Goal: Information Seeking & Learning: Learn about a topic

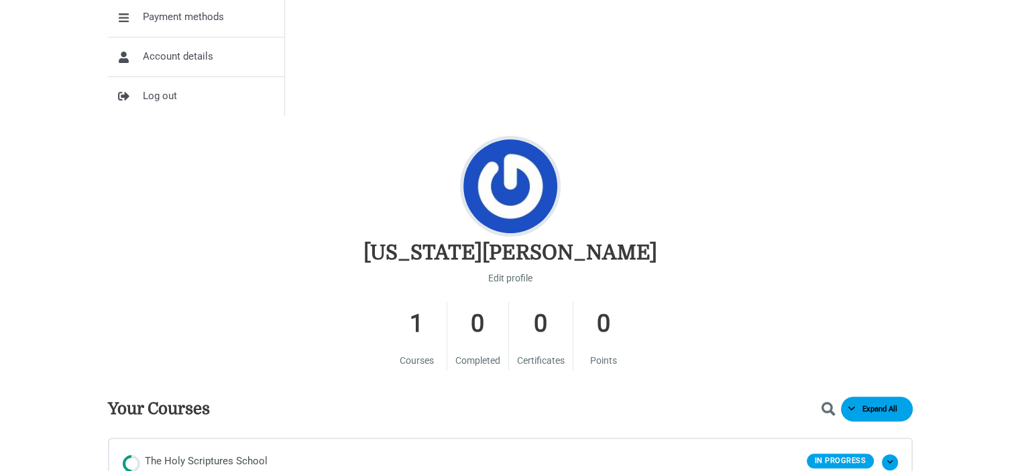
scroll to position [536, 0]
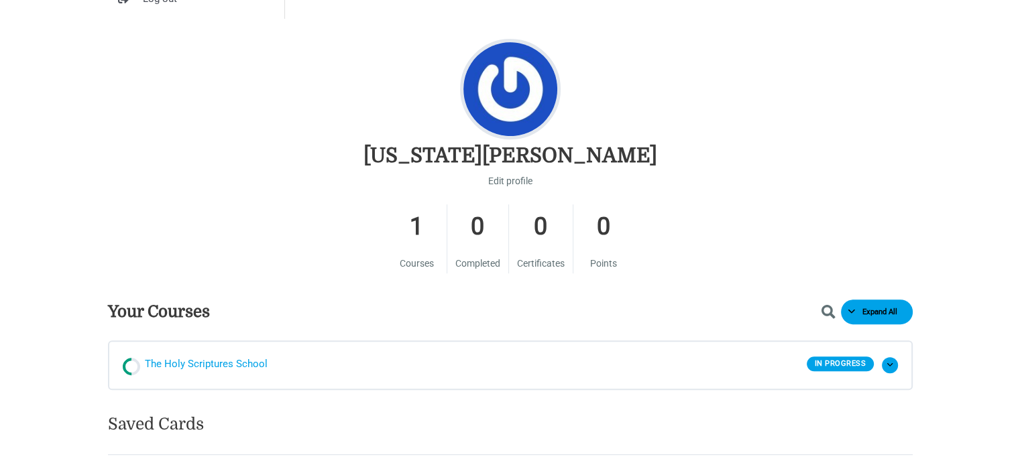
click at [172, 359] on span "The Holy Scriptures School" at bounding box center [206, 365] width 123 height 20
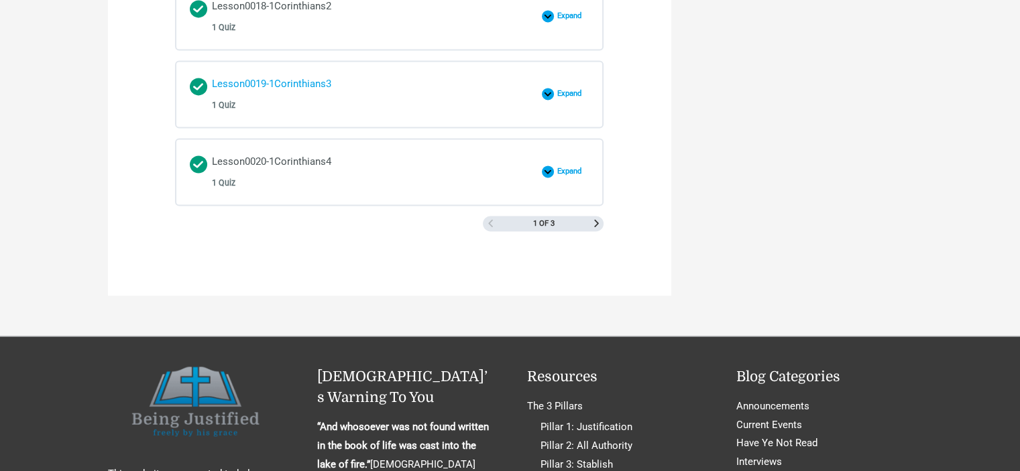
scroll to position [2079, 0]
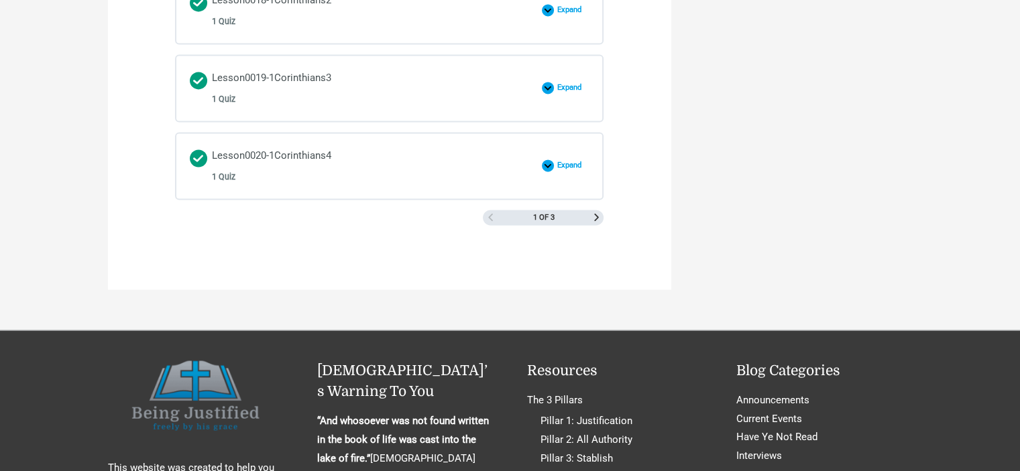
click at [598, 214] on div "1 of 3" at bounding box center [543, 218] width 121 height 16
click at [593, 214] on span "Next Page" at bounding box center [596, 217] width 7 height 7
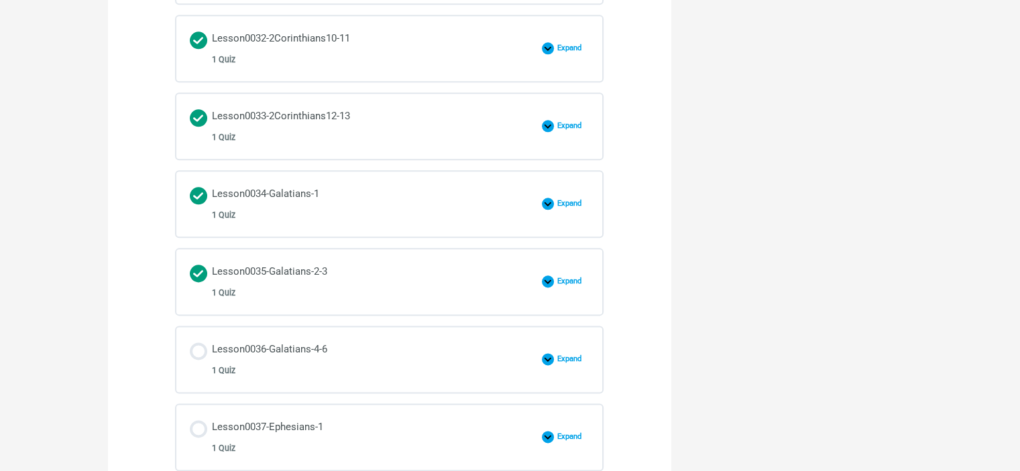
scroll to position [1542, 0]
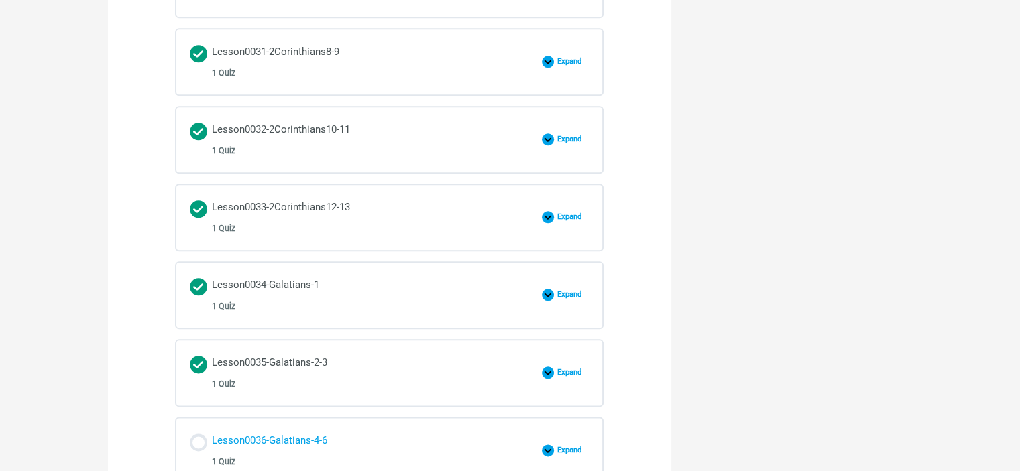
click at [258, 432] on div "Lesson0036-Galatians-4-6 1 Quiz" at bounding box center [269, 451] width 115 height 38
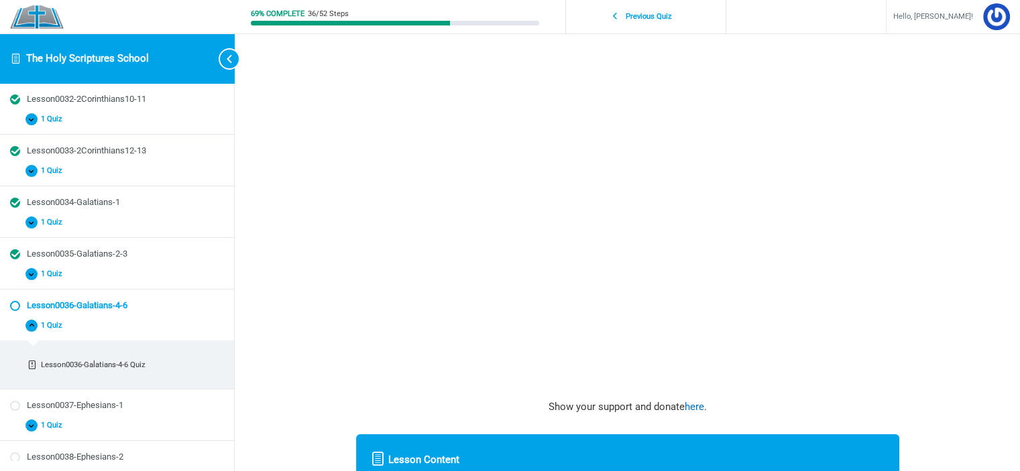
scroll to position [134, 0]
